Goal: Transaction & Acquisition: Book appointment/travel/reservation

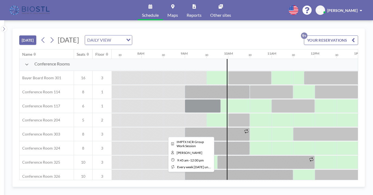
scroll to position [131, 317]
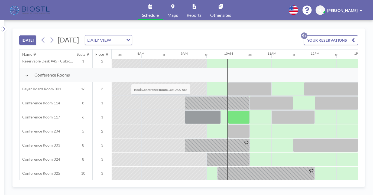
click at [228, 110] on div at bounding box center [239, 117] width 22 height 14
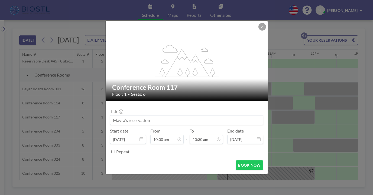
click at [162, 116] on input at bounding box center [186, 120] width 153 height 9
click at [203, 128] on div "To 10:30 am 12:00 am 12:30 am 01:00 am 01:30 am 02:00 am 02:30 am 03:00 am 03:3…" at bounding box center [205, 136] width 33 height 16
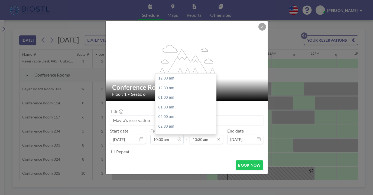
scroll to position [181, 0]
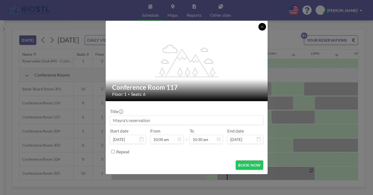
click at [258, 31] on button at bounding box center [262, 27] width 8 height 8
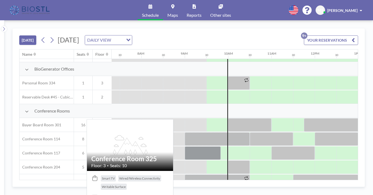
scroll to position [156, 317]
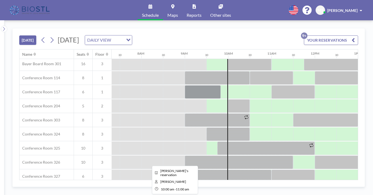
click at [228, 184] on div at bounding box center [249, 191] width 43 height 14
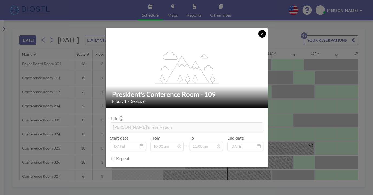
click at [260, 35] on icon at bounding box center [261, 33] width 3 height 3
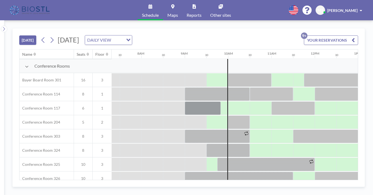
scroll to position [82, 317]
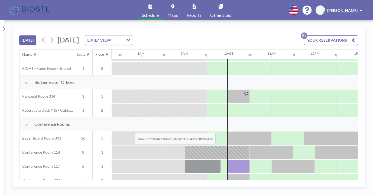
click at [228, 160] on div at bounding box center [239, 167] width 22 height 14
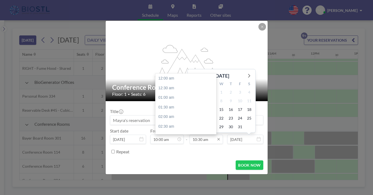
scroll to position [181, 0]
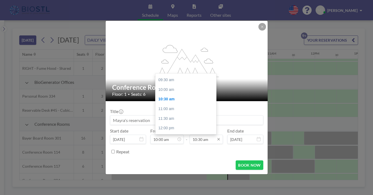
click at [204, 135] on input "10:30 am" at bounding box center [205, 139] width 33 height 9
click at [160, 104] on div "11:00 am" at bounding box center [187, 109] width 64 height 10
type input "11:00 am"
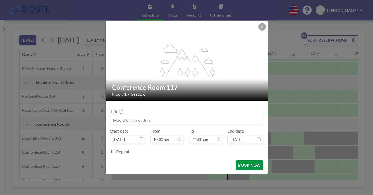
click at [239, 160] on button "BOOK NOW" at bounding box center [248, 164] width 27 height 9
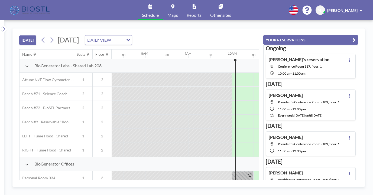
scroll to position [0, 317]
